Goal: Information Seeking & Learning: Find specific fact

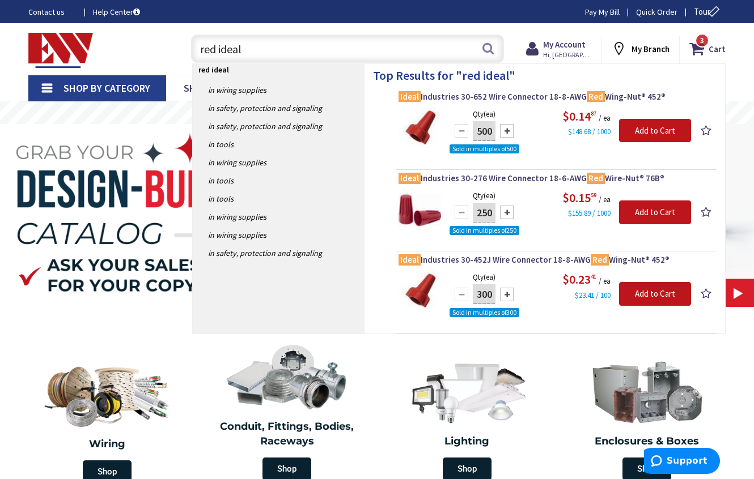
type input "red ideal"
click at [425, 123] on img at bounding box center [419, 129] width 43 height 43
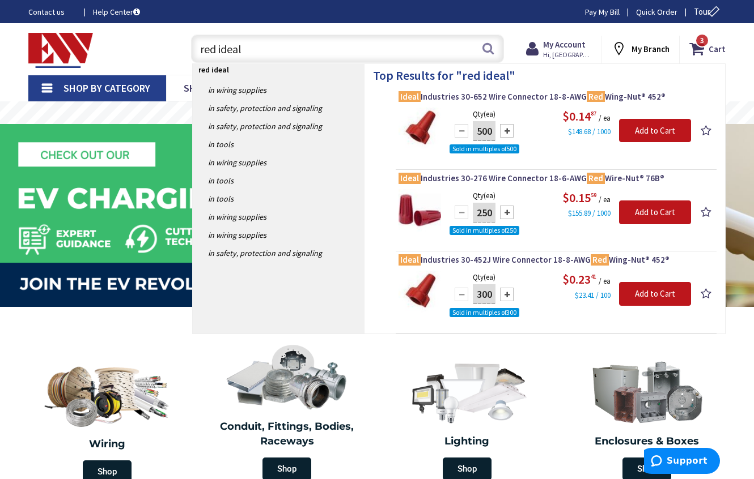
click at [417, 138] on img at bounding box center [419, 129] width 43 height 43
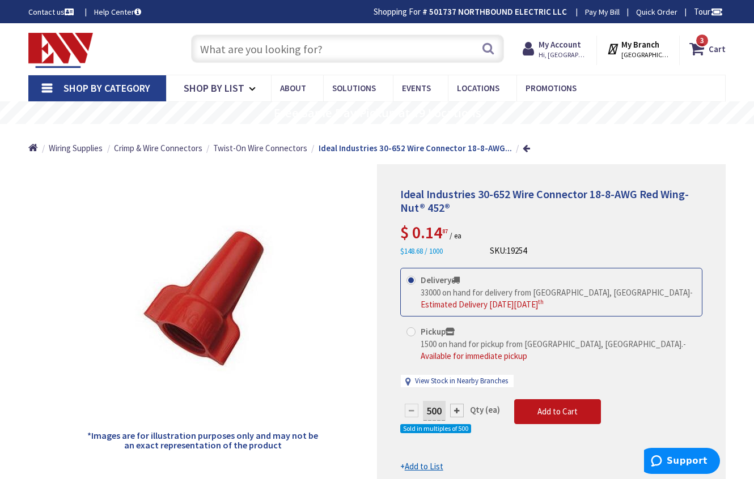
click at [252, 52] on input "text" at bounding box center [347, 49] width 313 height 28
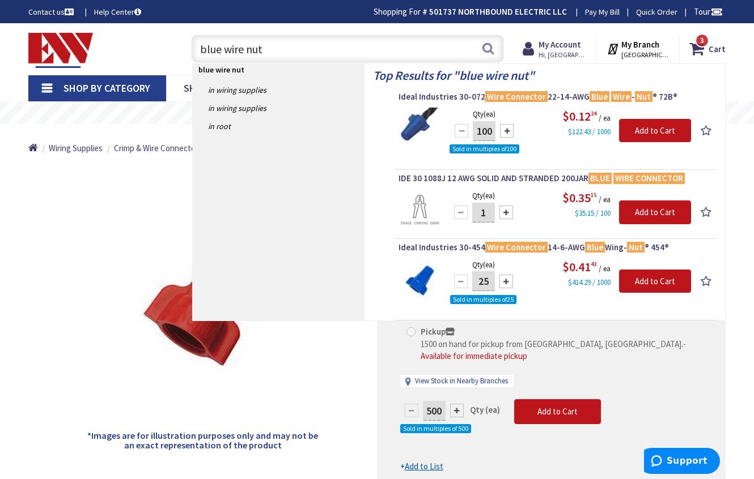
type input "blue wire nut"
click at [411, 282] on img at bounding box center [419, 279] width 43 height 43
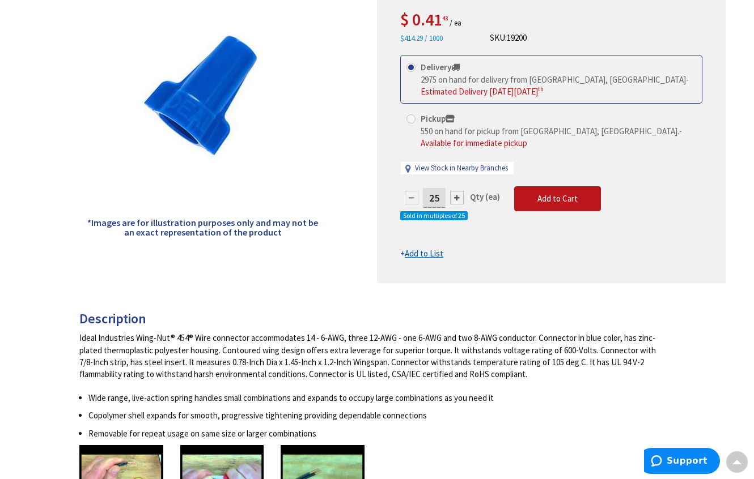
scroll to position [113, 0]
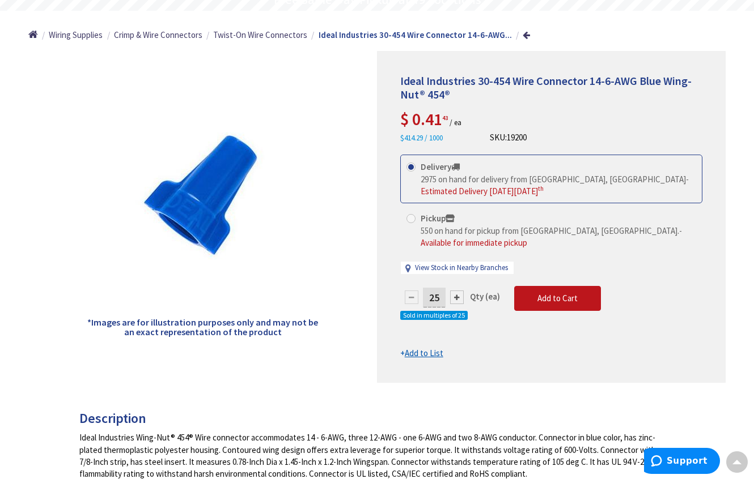
click at [490, 137] on div "SKU: 19200" at bounding box center [508, 137] width 37 height 12
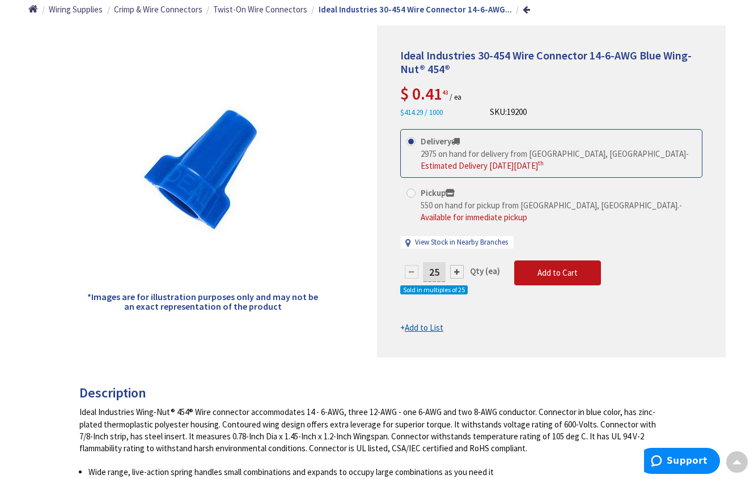
scroll to position [0, 0]
